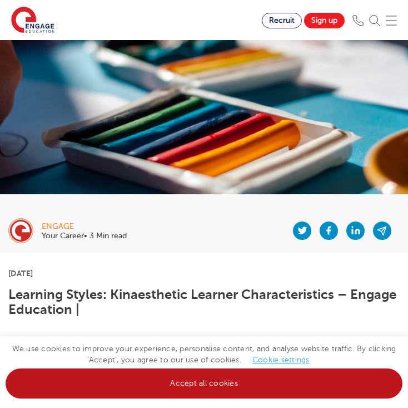
click at [218, 387] on link "Accept all cookies" at bounding box center [204, 383] width 397 height 30
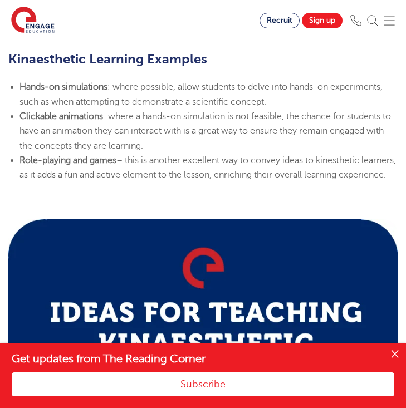
scroll to position [1317, 0]
